Goal: Task Accomplishment & Management: Use online tool/utility

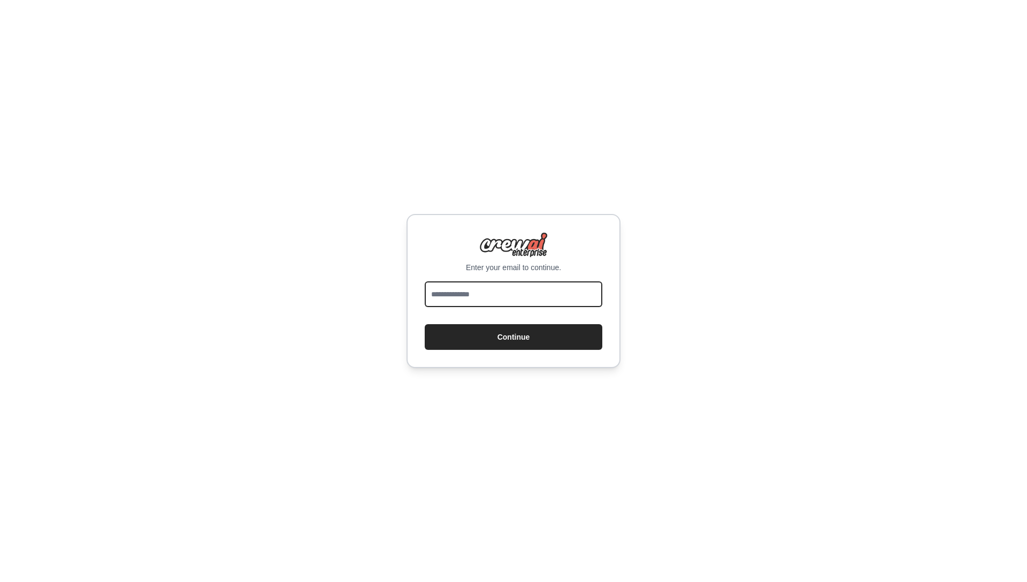
click at [492, 281] on input "email" at bounding box center [514, 294] width 178 height 26
type input "**********"
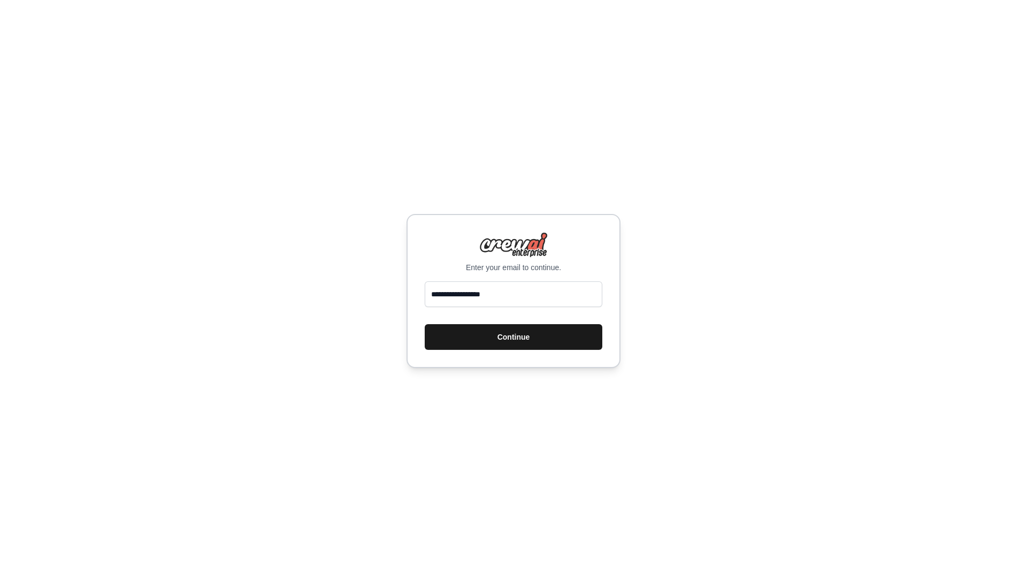
click at [488, 332] on button "Continue" at bounding box center [514, 337] width 178 height 26
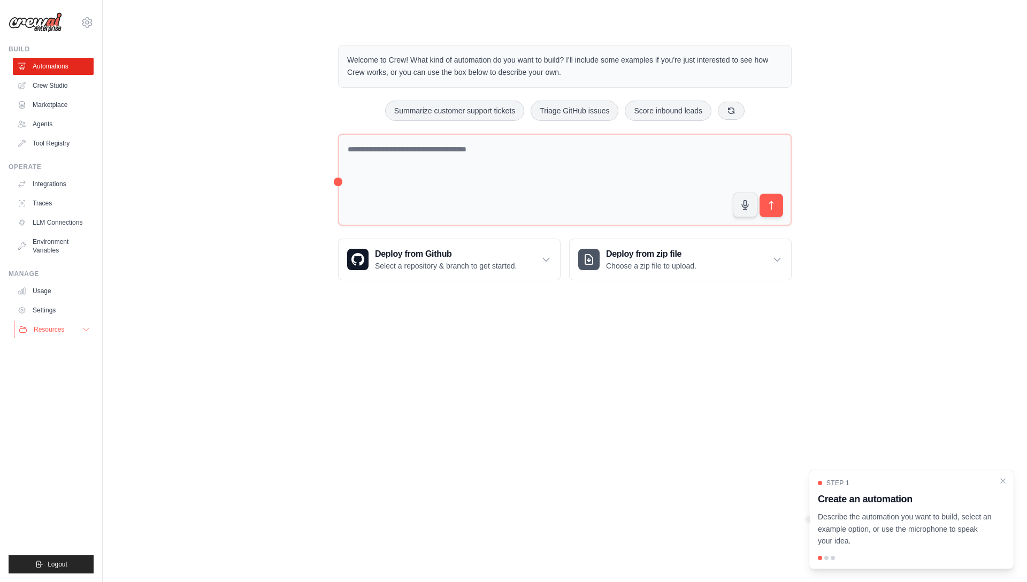
click at [60, 331] on span "Resources" at bounding box center [49, 329] width 30 height 9
click at [41, 121] on link "Agents" at bounding box center [54, 124] width 81 height 17
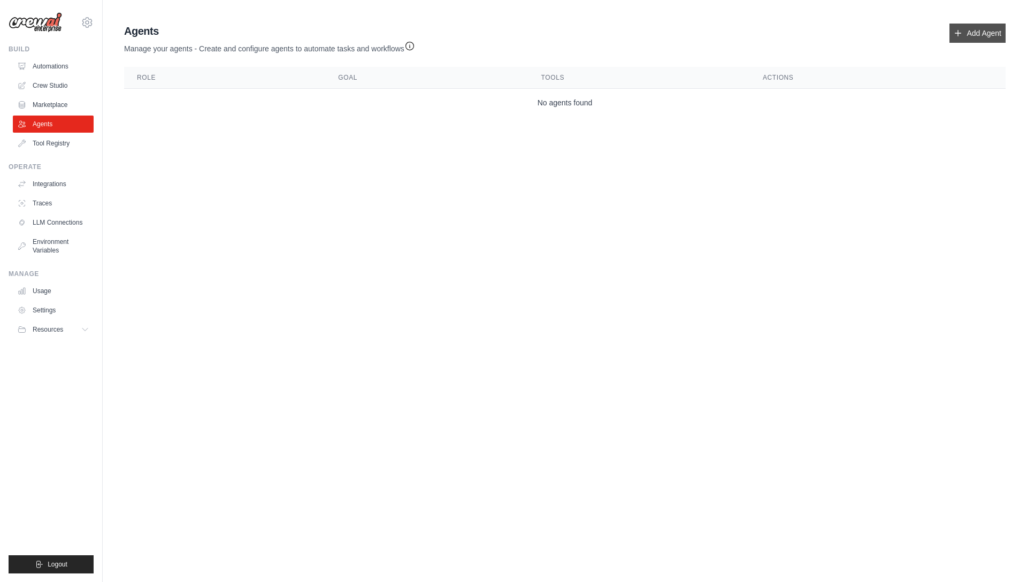
click at [981, 26] on link "Add Agent" at bounding box center [978, 33] width 56 height 19
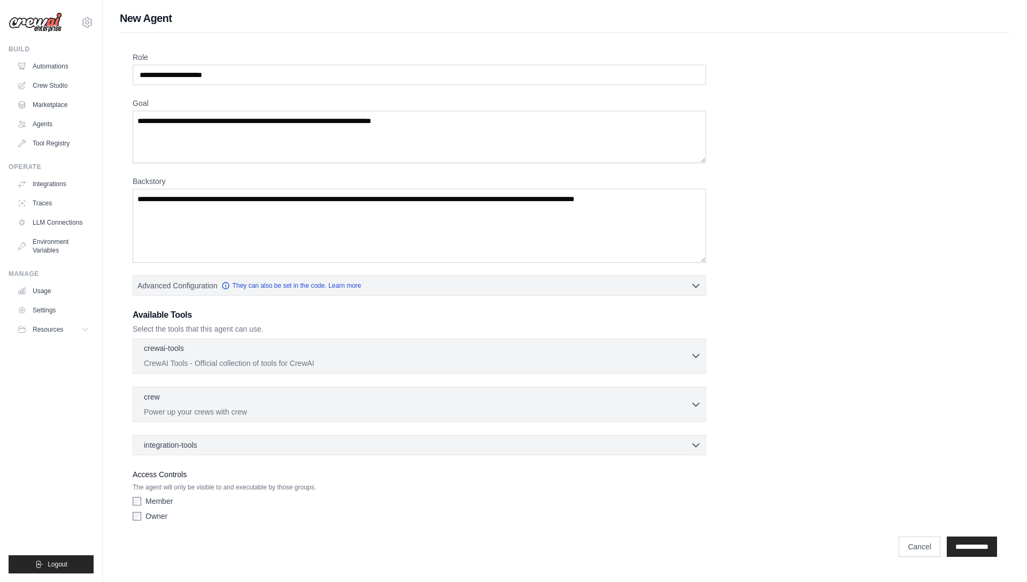
click at [301, 358] on p "CrewAI Tools - Official collection of tools for CrewAI" at bounding box center [417, 363] width 547 height 11
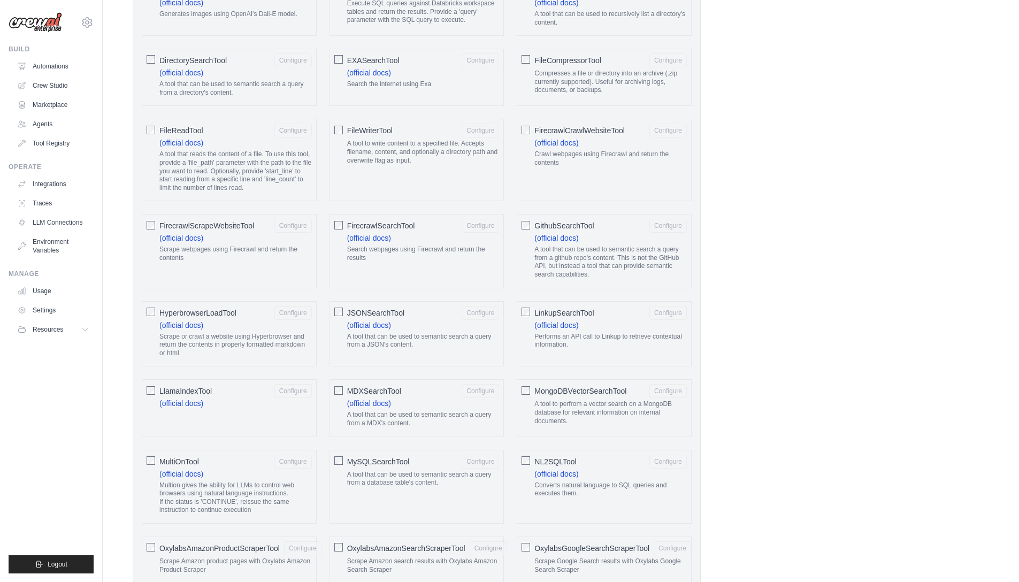
scroll to position [678, 0]
